Goal: Navigation & Orientation: Go to known website

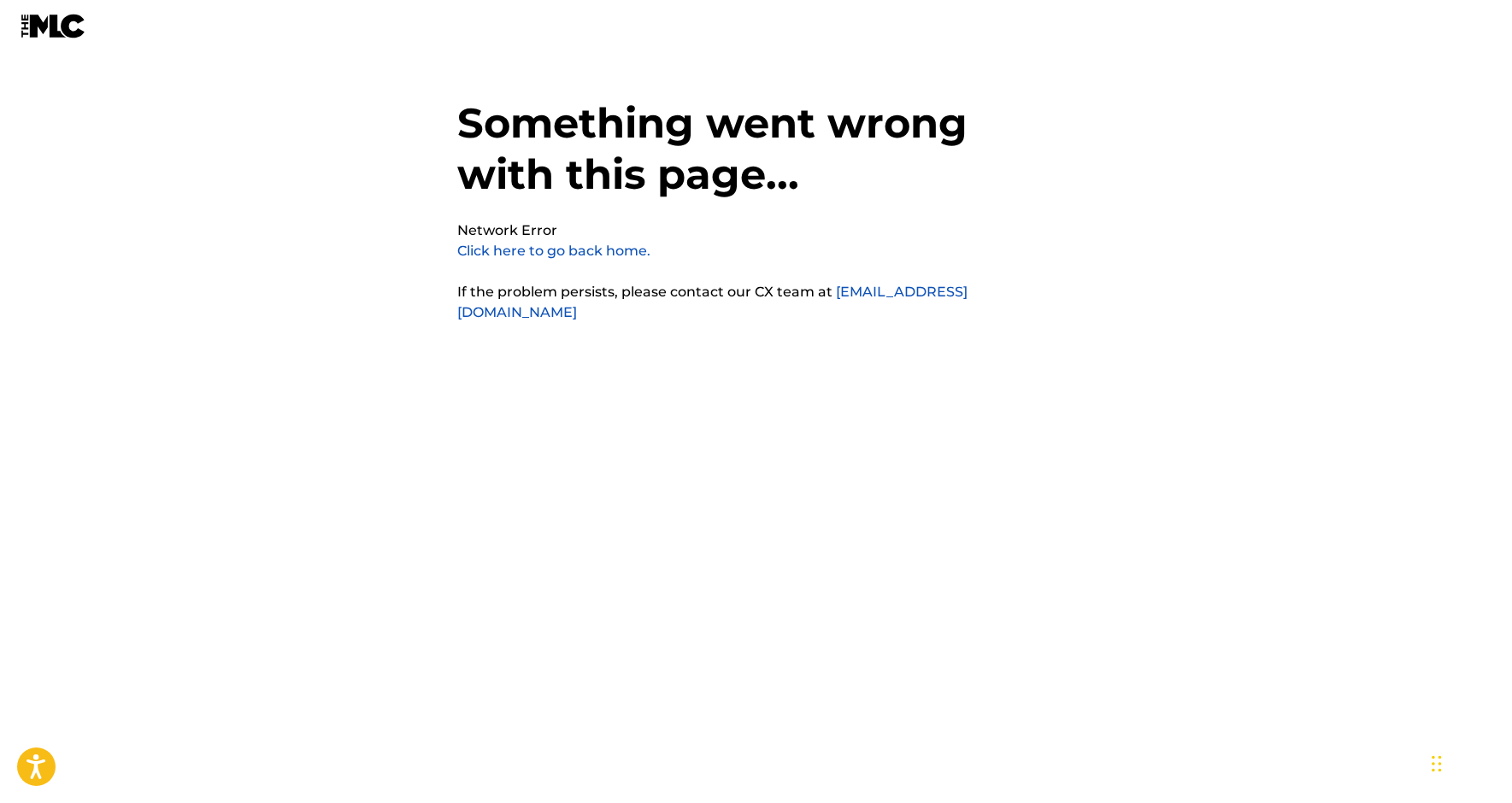
click at [618, 247] on link "Click here to go back home." at bounding box center [554, 251] width 193 height 16
click at [499, 249] on link "Click here to go back home." at bounding box center [554, 251] width 193 height 16
